Goal: Task Accomplishment & Management: Complete application form

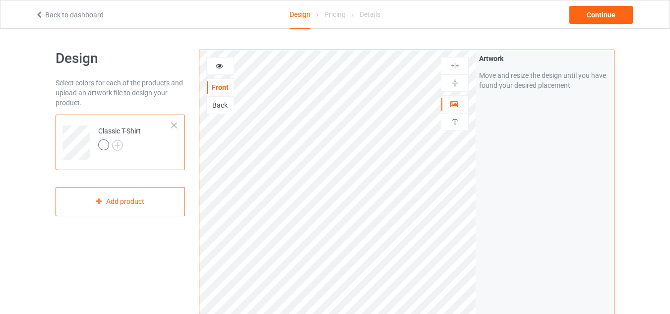
click at [76, 19] on div "Back to dashboard" at bounding box center [130, 15] width 204 height 10
click at [86, 15] on link "Back to dashboard" at bounding box center [69, 15] width 68 height 8
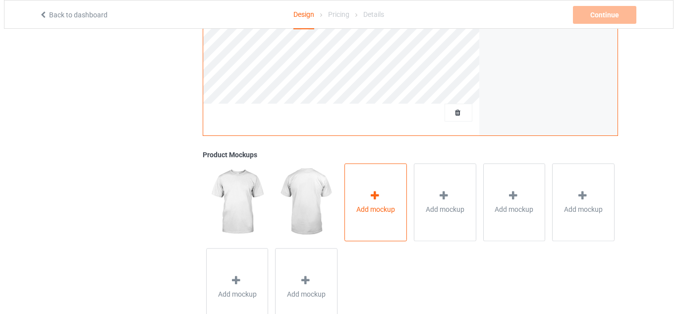
scroll to position [329, 0]
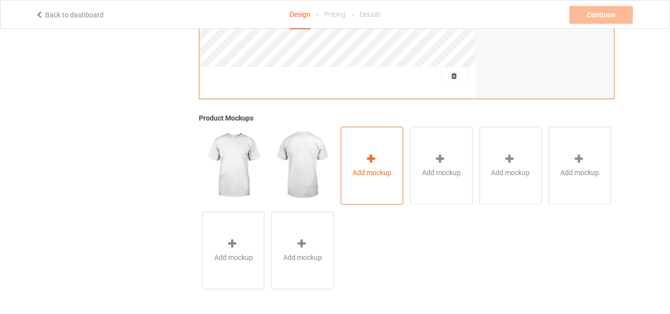
click at [367, 188] on div "Add mockup" at bounding box center [372, 165] width 62 height 78
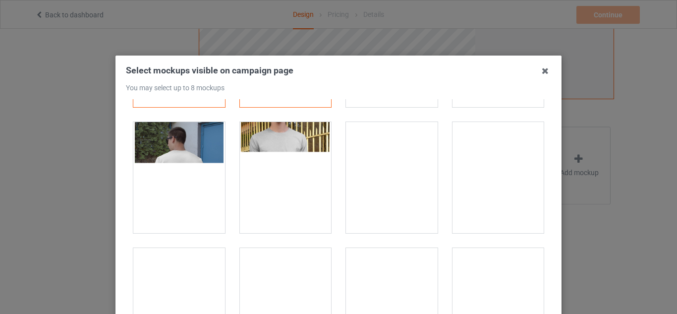
scroll to position [50, 0]
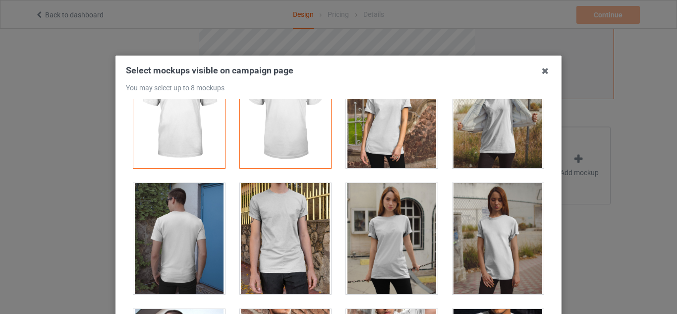
click at [391, 234] on div at bounding box center [392, 238] width 92 height 111
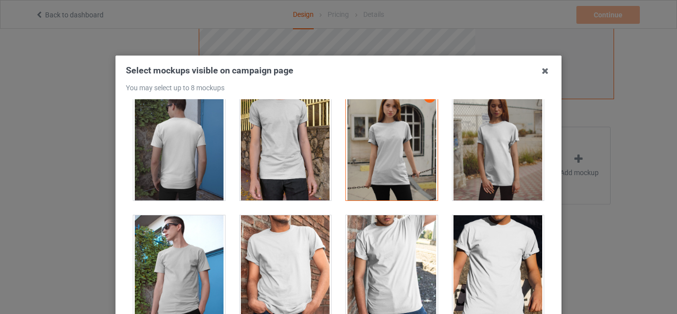
scroll to position [149, 0]
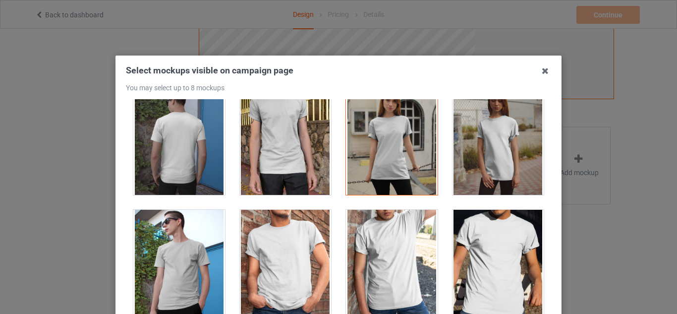
click at [300, 264] on div at bounding box center [286, 265] width 92 height 111
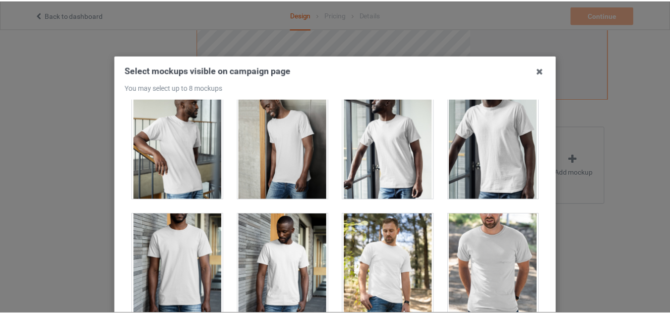
scroll to position [1041, 0]
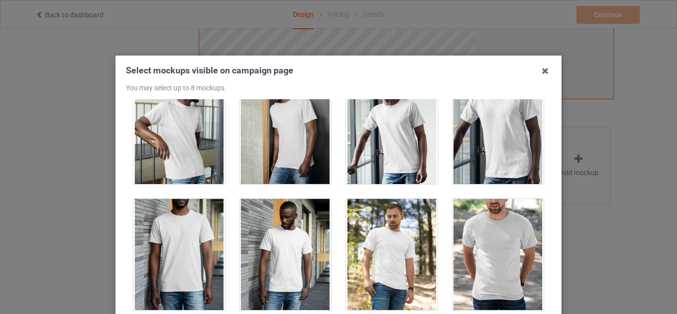
click at [500, 252] on div at bounding box center [499, 254] width 92 height 111
click at [539, 71] on icon at bounding box center [545, 71] width 16 height 16
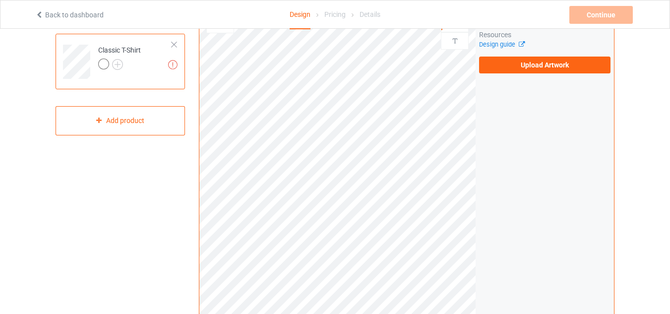
scroll to position [0, 0]
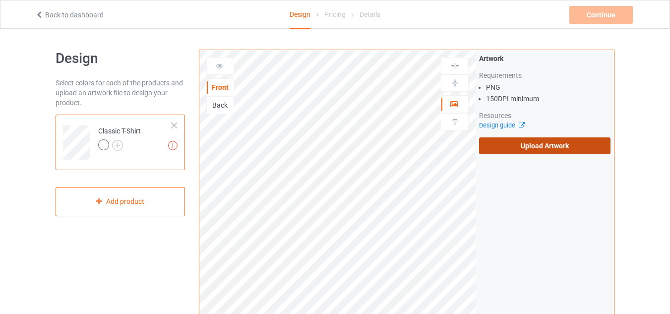
click at [594, 143] on label "Upload Artwork" at bounding box center [544, 145] width 131 height 17
click at [0, 0] on input "Upload Artwork" at bounding box center [0, 0] width 0 height 0
click at [538, 148] on label "Upload Artwork" at bounding box center [544, 145] width 131 height 17
click at [0, 0] on input "Upload Artwork" at bounding box center [0, 0] width 0 height 0
click at [540, 141] on label "Upload Artwork" at bounding box center [544, 145] width 131 height 17
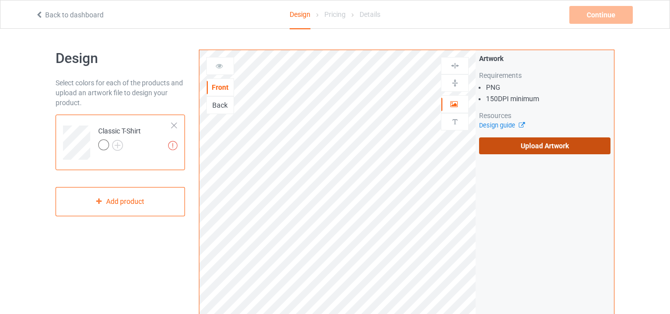
click at [0, 0] on input "Upload Artwork" at bounding box center [0, 0] width 0 height 0
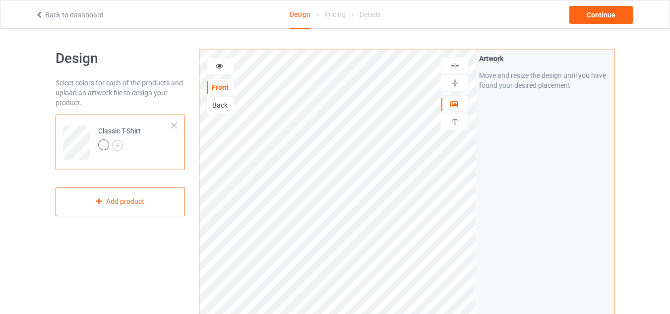
click at [216, 60] on div at bounding box center [220, 66] width 28 height 18
click at [118, 146] on img at bounding box center [117, 145] width 11 height 11
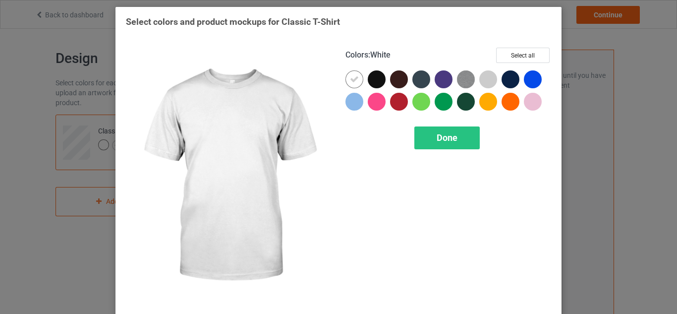
click at [346, 81] on div at bounding box center [355, 79] width 18 height 18
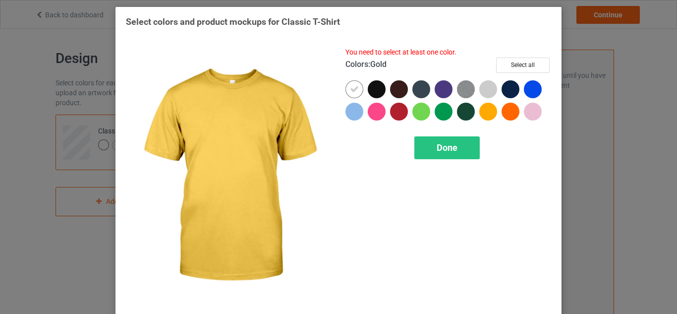
click at [481, 110] on div at bounding box center [488, 112] width 18 height 18
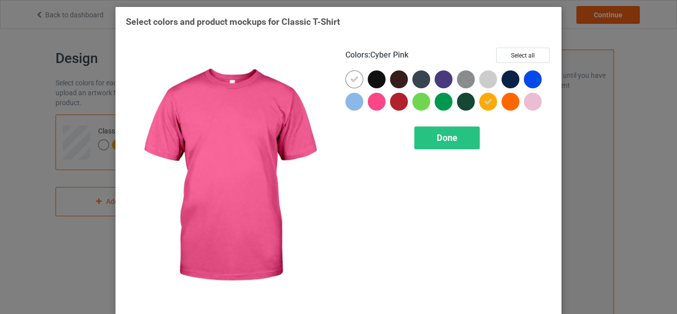
click at [376, 103] on div at bounding box center [377, 102] width 18 height 18
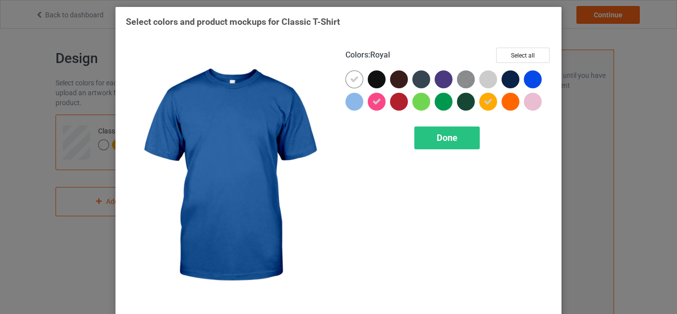
click at [525, 84] on div at bounding box center [533, 79] width 18 height 18
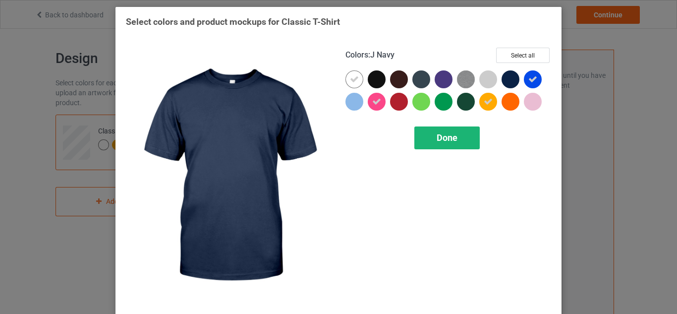
click at [456, 142] on div "Done" at bounding box center [446, 137] width 65 height 23
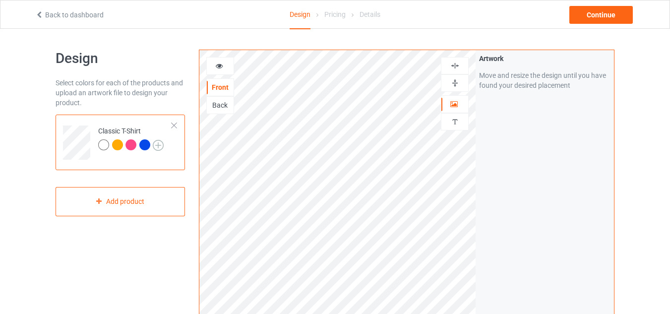
click at [158, 144] on img at bounding box center [158, 145] width 11 height 11
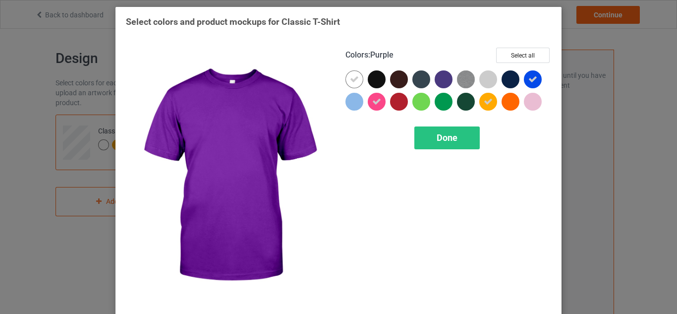
click at [441, 81] on div at bounding box center [444, 79] width 18 height 18
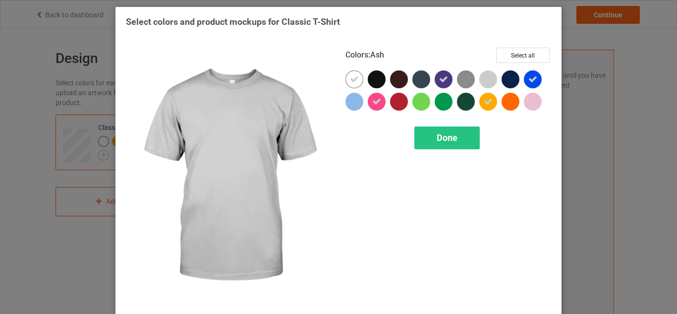
click at [490, 79] on div at bounding box center [488, 79] width 18 height 18
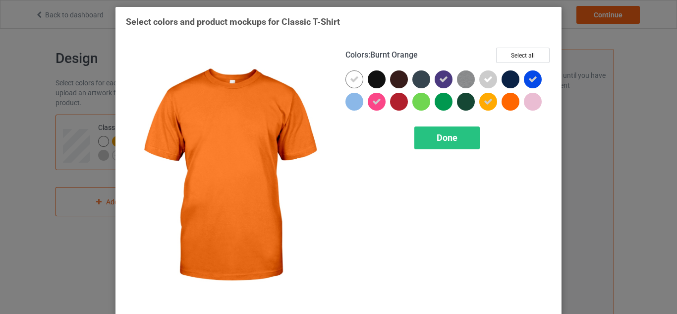
click at [506, 101] on div at bounding box center [511, 102] width 18 height 18
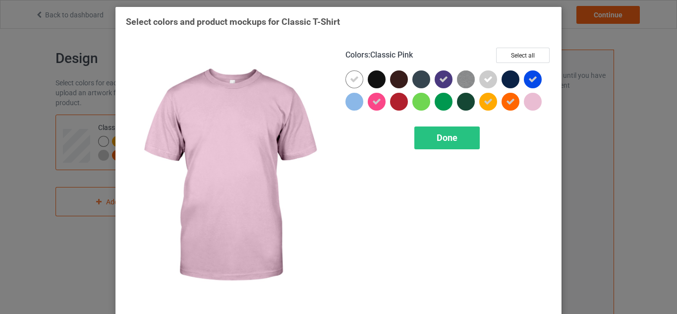
click at [530, 106] on div at bounding box center [533, 102] width 18 height 18
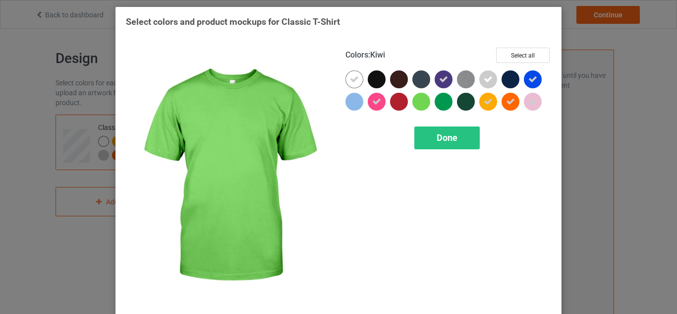
click at [422, 104] on div at bounding box center [421, 102] width 18 height 18
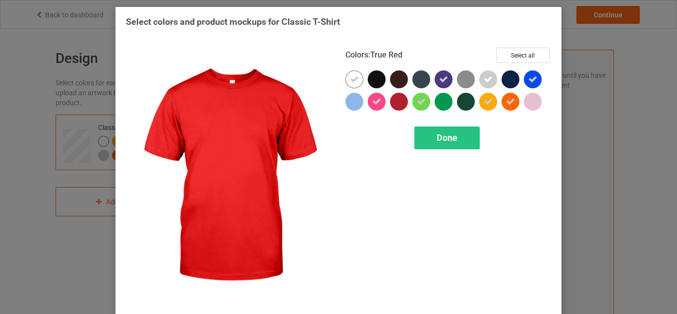
click at [398, 102] on div at bounding box center [399, 102] width 18 height 18
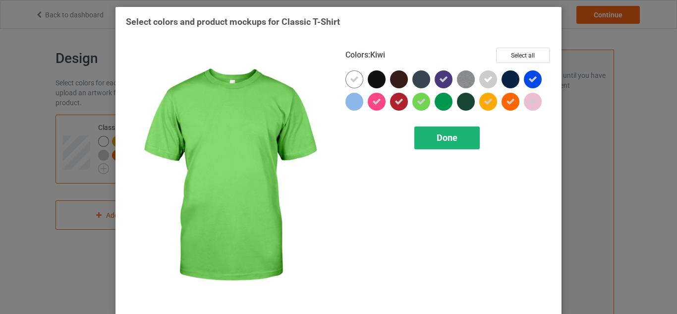
click at [437, 133] on span "Done" at bounding box center [447, 137] width 21 height 10
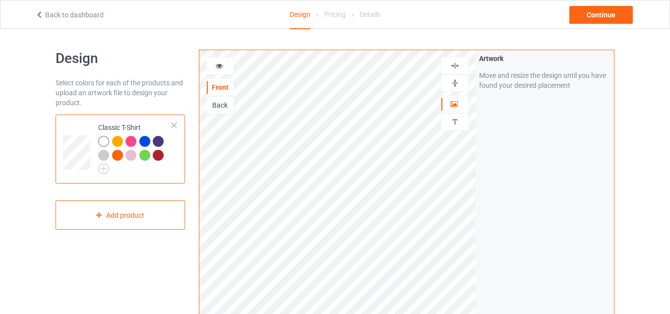
click at [214, 68] on div at bounding box center [220, 66] width 27 height 10
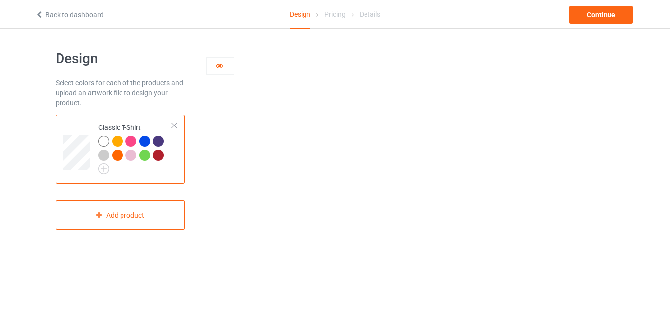
click at [131, 145] on div at bounding box center [130, 141] width 11 height 11
click at [120, 140] on div at bounding box center [117, 141] width 11 height 11
click at [623, 16] on div "Continue" at bounding box center [600, 15] width 63 height 18
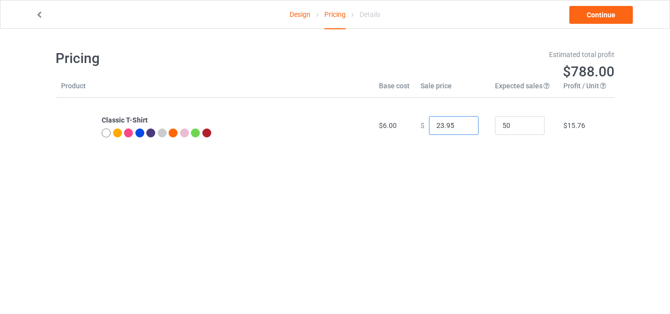
click at [462, 122] on input "23.95" at bounding box center [454, 125] width 50 height 19
click at [462, 122] on input "24.95" at bounding box center [454, 125] width 50 height 19
click at [462, 122] on input "25.95" at bounding box center [454, 125] width 50 height 19
click at [462, 122] on input "26.95" at bounding box center [454, 125] width 50 height 19
type input "26.00"
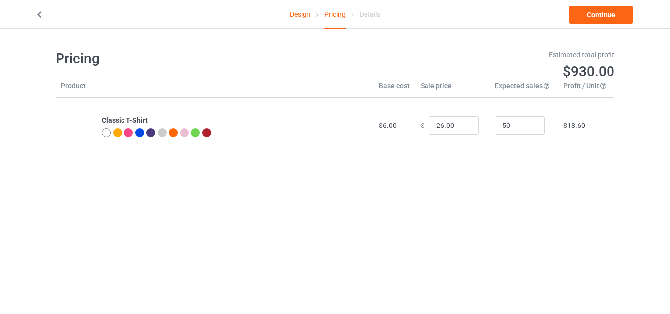
click at [515, 192] on body "Design Pricing Details Continue Pricing Estimated total profit $930.00 Product …" at bounding box center [335, 186] width 670 height 314
click at [603, 15] on link "Continue" at bounding box center [600, 15] width 63 height 18
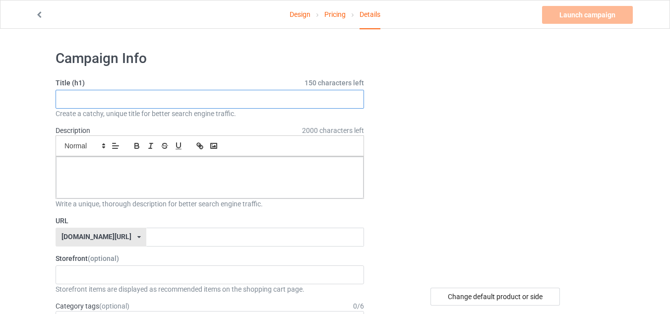
click at [156, 102] on input "text" at bounding box center [210, 99] width 308 height 19
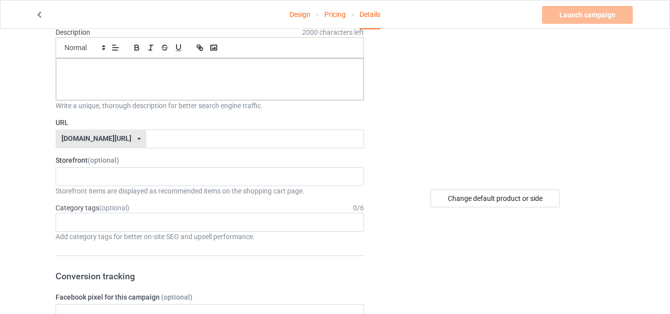
scroll to position [99, 0]
drag, startPoint x: 141, startPoint y: 149, endPoint x: 136, endPoint y: 143, distance: 8.4
click at [146, 141] on input "text" at bounding box center [254, 137] width 217 height 19
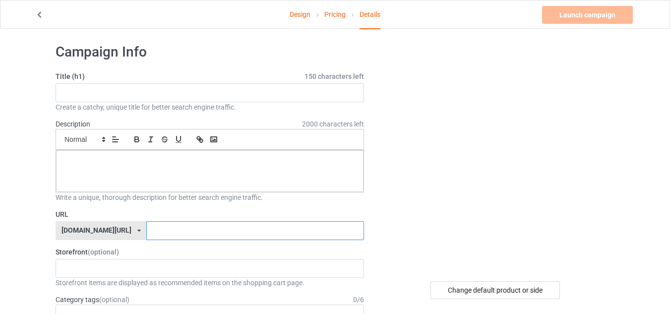
scroll to position [0, 0]
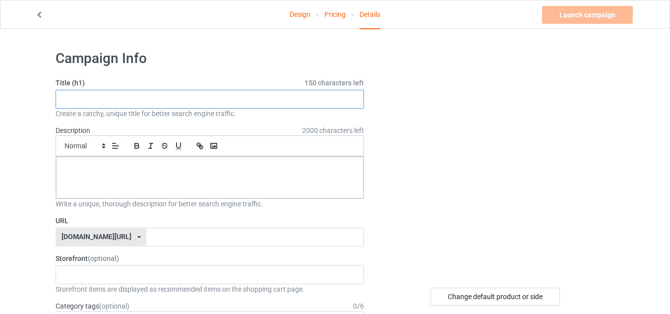
click at [140, 99] on input "text" at bounding box center [210, 99] width 308 height 19
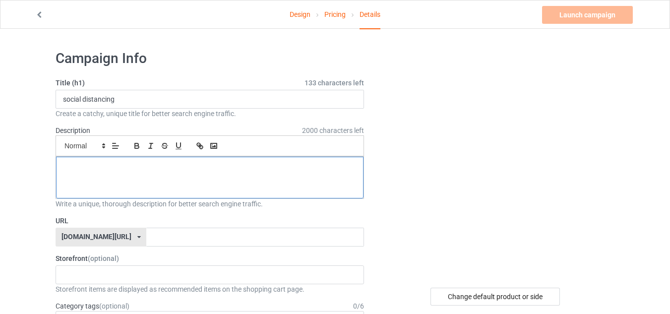
click at [118, 166] on p at bounding box center [210, 167] width 292 height 9
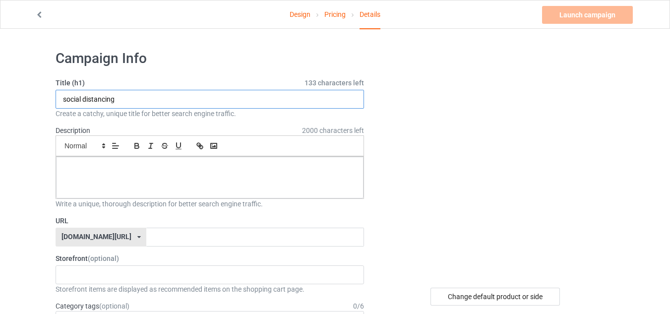
drag, startPoint x: 116, startPoint y: 101, endPoint x: 41, endPoint y: 100, distance: 75.4
click at [120, 109] on div "Create a catchy, unique title for better search engine traffic." at bounding box center [210, 114] width 308 height 10
click at [120, 103] on input "social distancing" at bounding box center [210, 99] width 308 height 19
drag, startPoint x: 124, startPoint y: 100, endPoint x: 61, endPoint y: 99, distance: 62.5
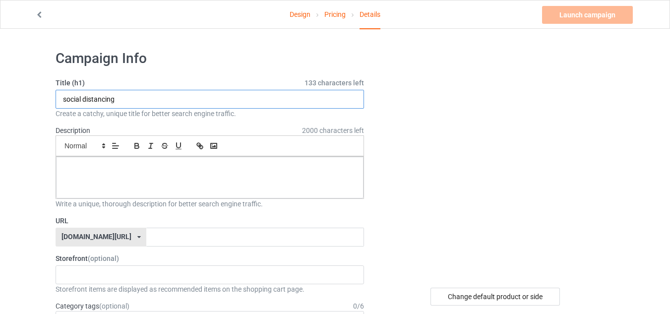
click at [61, 99] on input "social distancing" at bounding box center [210, 99] width 308 height 19
type input "SOCIAL DISTANCING"
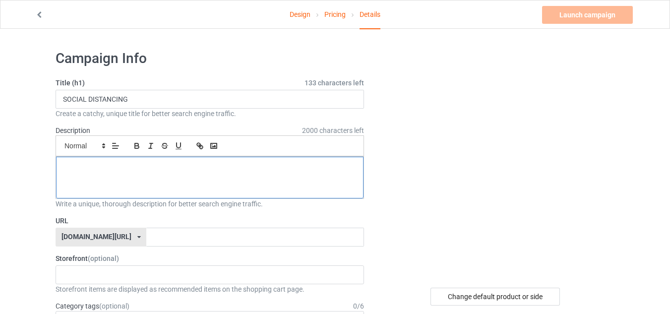
click at [104, 159] on div at bounding box center [209, 178] width 307 height 42
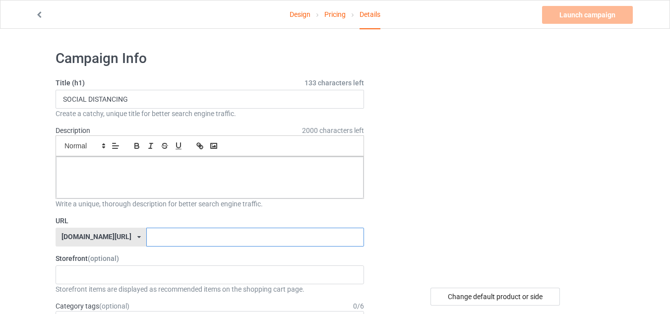
click at [146, 230] on input "text" at bounding box center [254, 237] width 217 height 19
paste input "ChillPenguinFashion"
type input "ChillPenguinFashion"
click at [200, 234] on input "ChillPenguinFashion" at bounding box center [254, 237] width 217 height 19
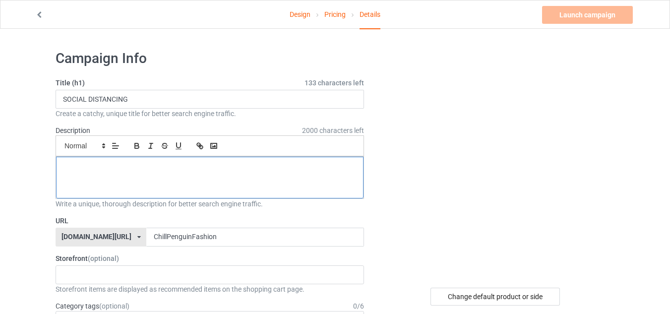
click at [169, 188] on div at bounding box center [209, 178] width 307 height 42
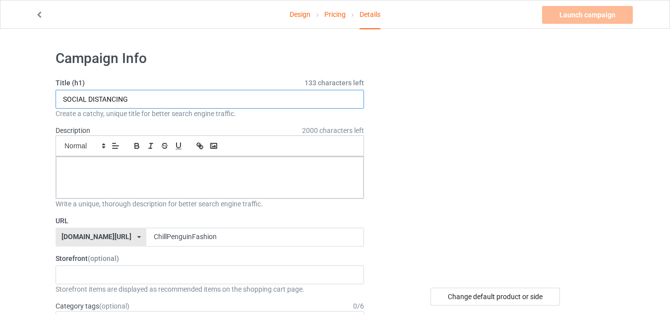
drag, startPoint x: 130, startPoint y: 99, endPoint x: 46, endPoint y: 92, distance: 84.6
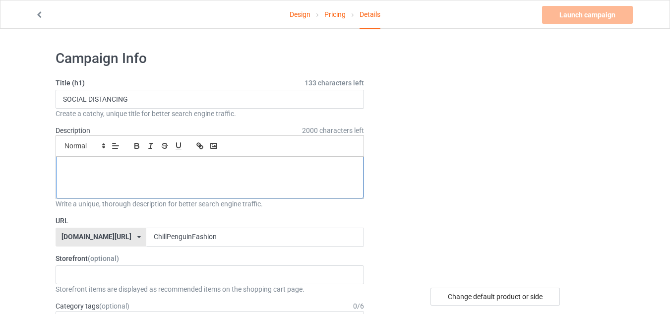
click at [86, 163] on p at bounding box center [210, 167] width 292 height 9
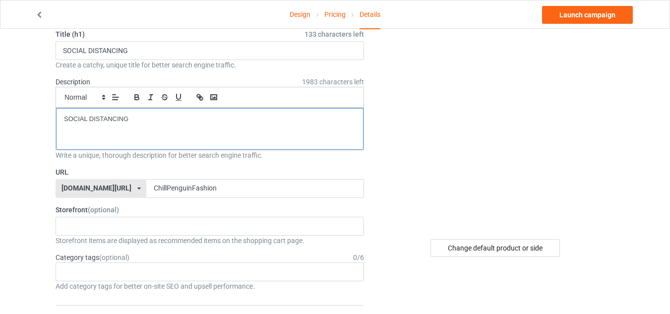
scroll to position [50, 0]
click at [144, 123] on div "SOCIAL DISTANCING" at bounding box center [209, 128] width 307 height 42
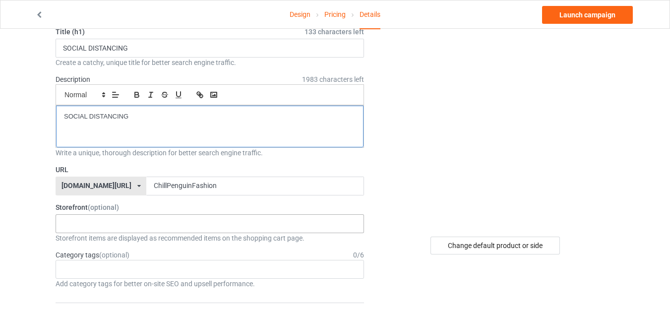
scroll to position [99, 0]
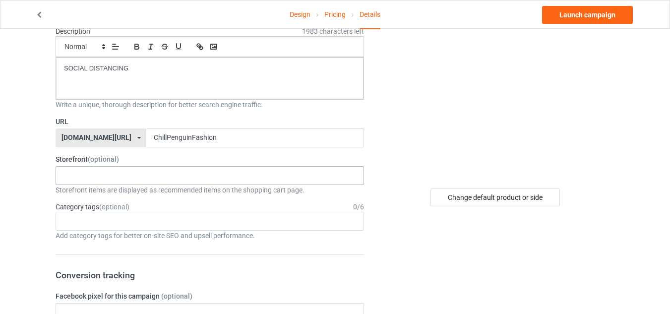
click at [124, 177] on div "chillinwithpenguins dolphin lover 68c2dbaf79d590002f20311d 682a0764c8025a002fa6…" at bounding box center [210, 175] width 308 height 19
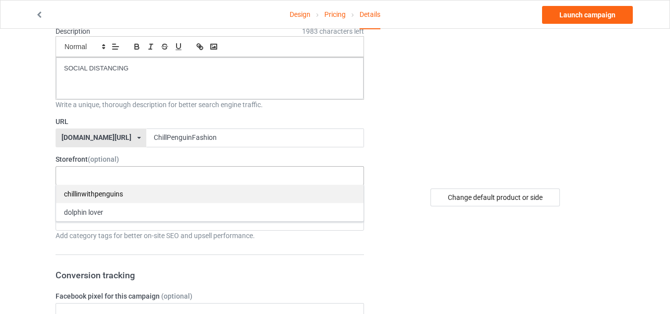
click at [103, 195] on div "chillinwithpenguins" at bounding box center [209, 193] width 307 height 18
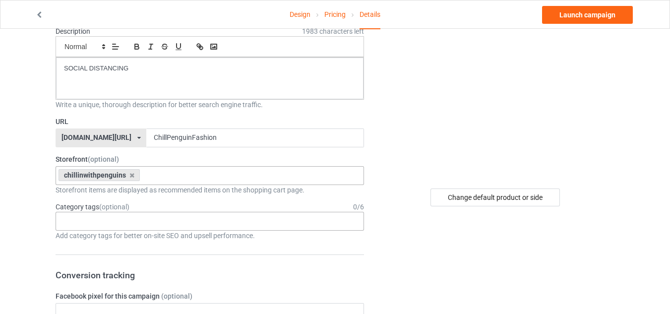
click at [113, 214] on div "Age > 1-19 > 1 Age > 1-12 Months > 1 Month Age > 1-12 Months Age > 1-19 Age > 1…" at bounding box center [210, 221] width 308 height 19
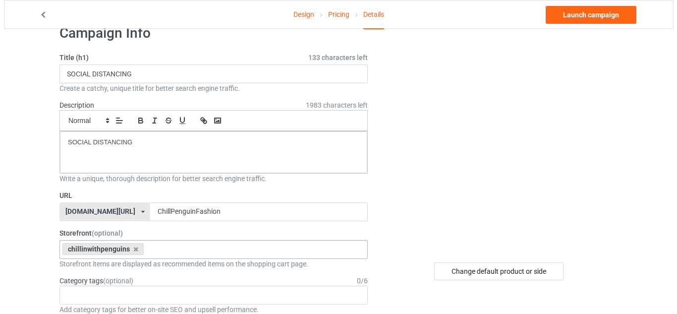
scroll to position [0, 0]
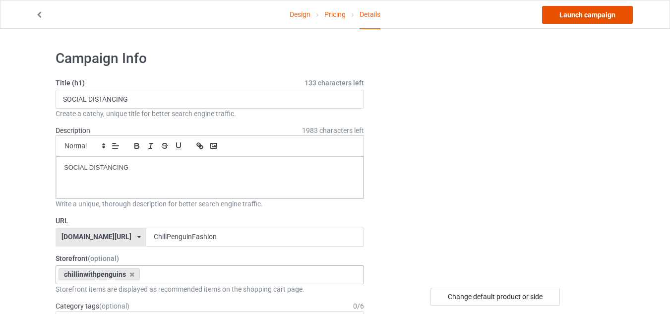
click at [565, 10] on link "Launch campaign" at bounding box center [587, 15] width 91 height 18
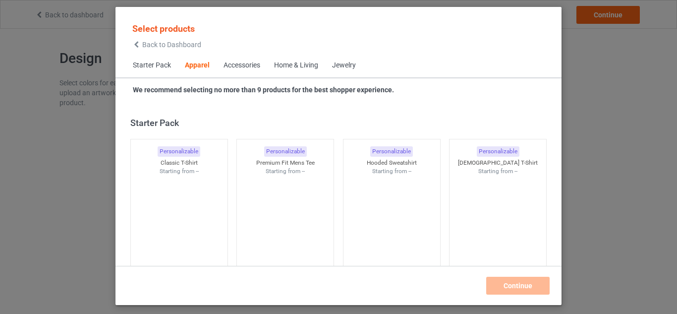
scroll to position [369, 0]
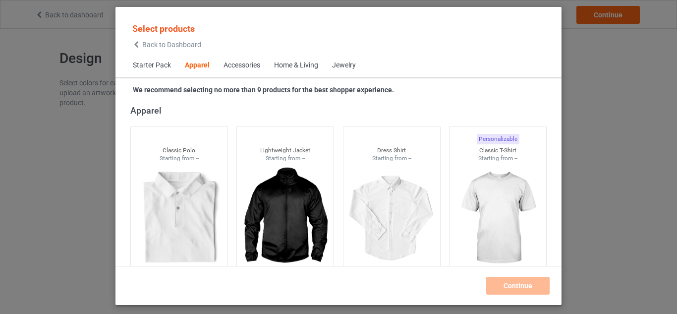
click at [168, 47] on span "Back to Dashboard" at bounding box center [171, 45] width 59 height 8
